Goal: Information Seeking & Learning: Find specific fact

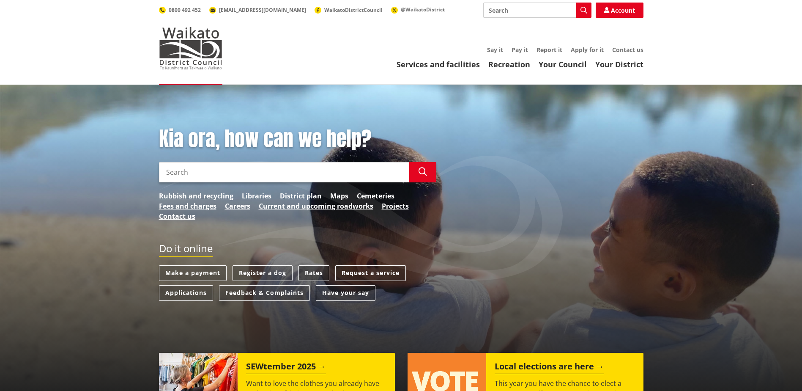
click at [317, 271] on link "Rates" at bounding box center [314, 273] width 31 height 16
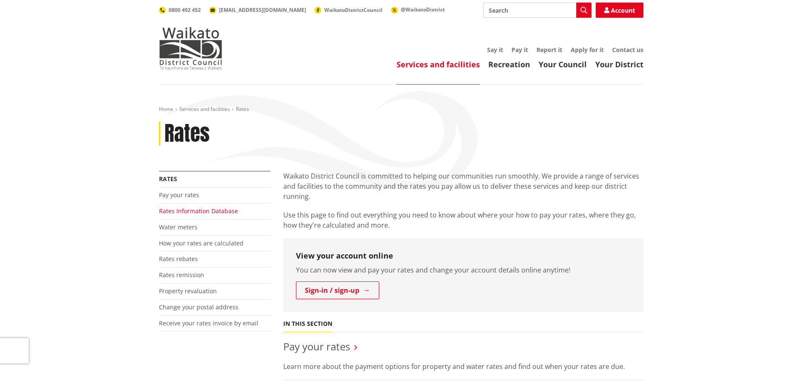
click at [195, 212] on link "Rates Information Database" at bounding box center [198, 211] width 79 height 8
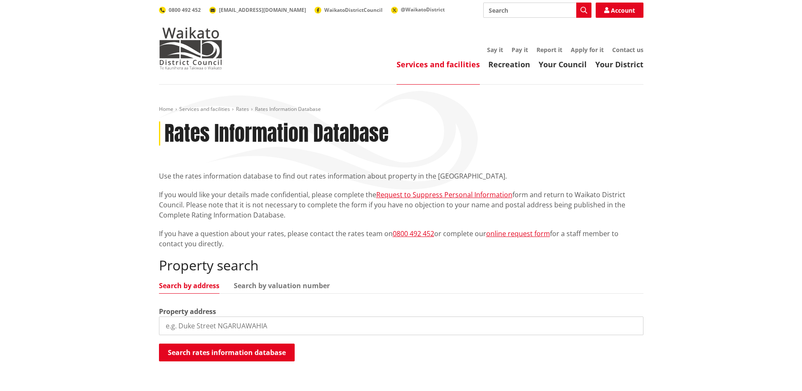
click at [246, 324] on input "search" at bounding box center [401, 325] width 485 height 19
type input "11 Kepler street"
click at [242, 349] on button "Search rates information database" at bounding box center [227, 352] width 136 height 18
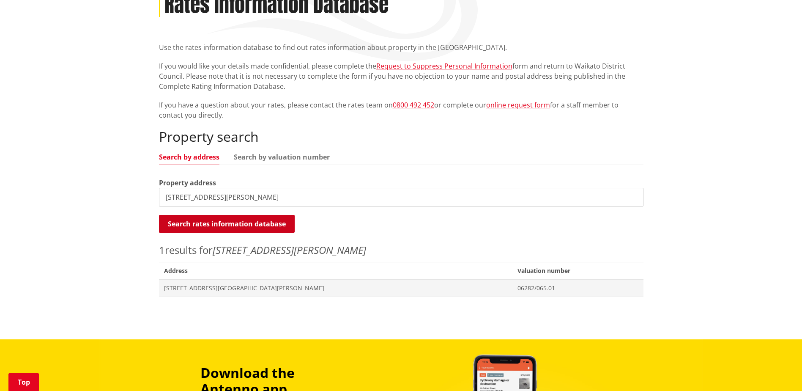
scroll to position [127, 0]
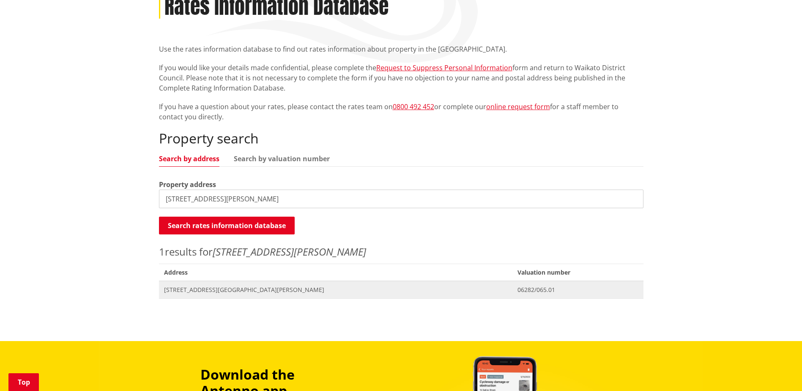
click at [214, 292] on span "11 Kepler Street NGARUAWAHIA" at bounding box center [336, 290] width 344 height 8
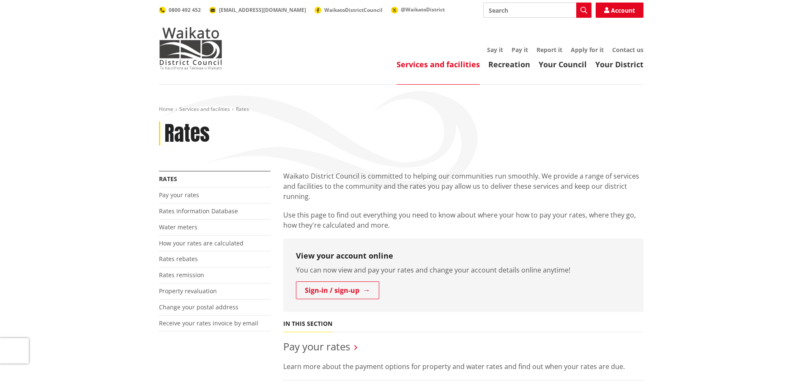
click at [502, 14] on input "Search" at bounding box center [537, 10] width 108 height 15
type input "zones"
click at [585, 8] on icon "button" at bounding box center [584, 10] width 7 height 7
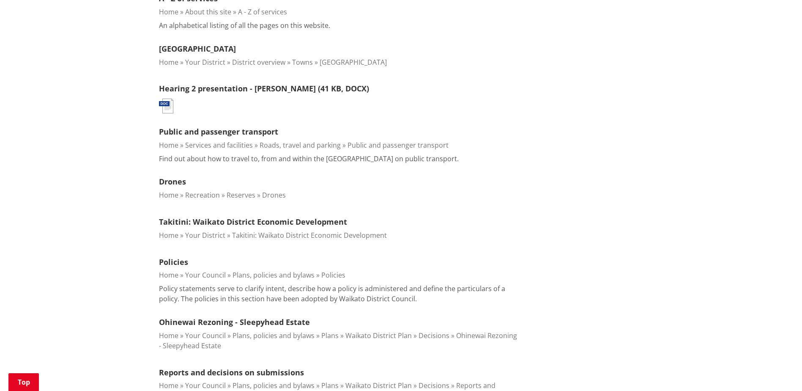
scroll to position [550, 0]
